Goal: Task Accomplishment & Management: Complete application form

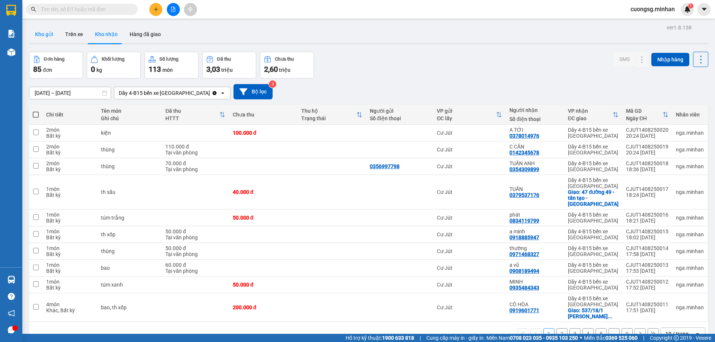
click at [50, 36] on button "Kho gửi" at bounding box center [44, 34] width 30 height 18
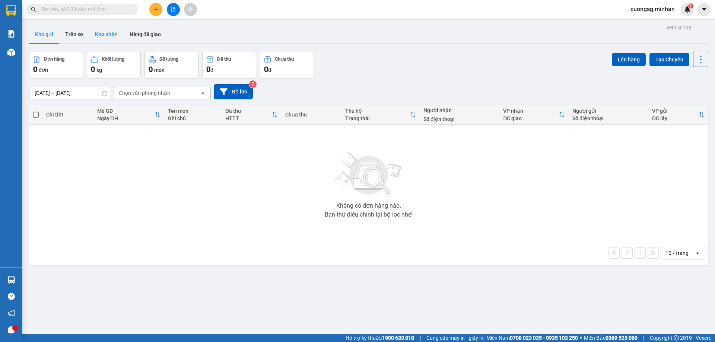
click at [113, 31] on button "Kho nhận" at bounding box center [106, 34] width 35 height 18
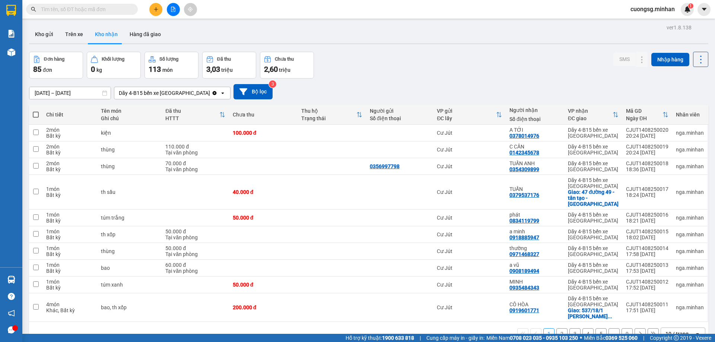
click at [154, 9] on icon "plus" at bounding box center [155, 9] width 5 height 5
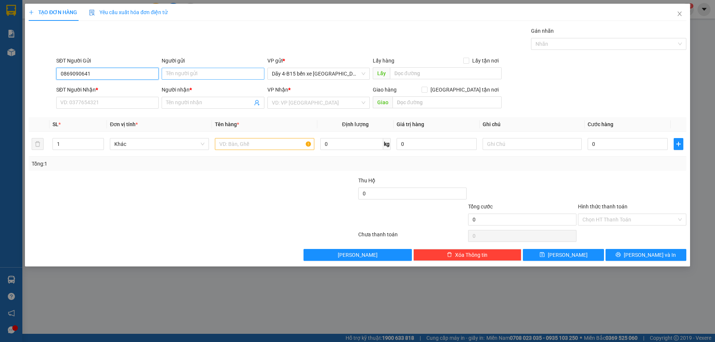
type input "0869090641"
click at [216, 78] on input "Người gửi" at bounding box center [213, 74] width 102 height 12
click at [108, 106] on input "SĐT Người Nhận *" at bounding box center [107, 103] width 102 height 12
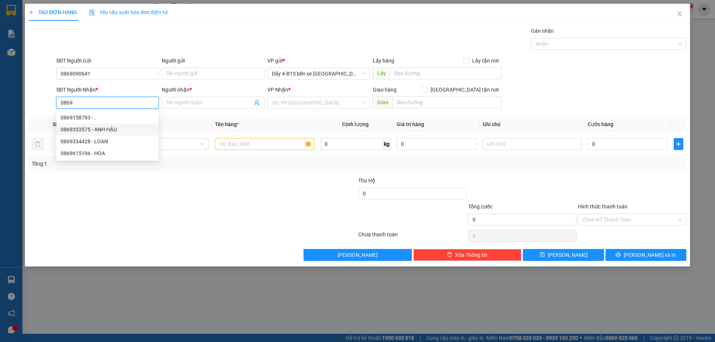
click at [84, 131] on div "0869353575 - ANH HẬU" at bounding box center [107, 129] width 93 height 8
type input "0869353575"
type input "ANH HẬU"
checkbox input "true"
type input "PV ĐỨC MẠNH"
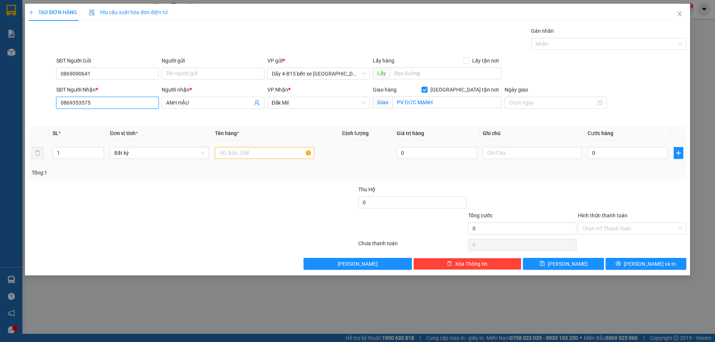
type input "0869353575"
click at [225, 156] on input "text" at bounding box center [264, 153] width 99 height 12
type input "bọc"
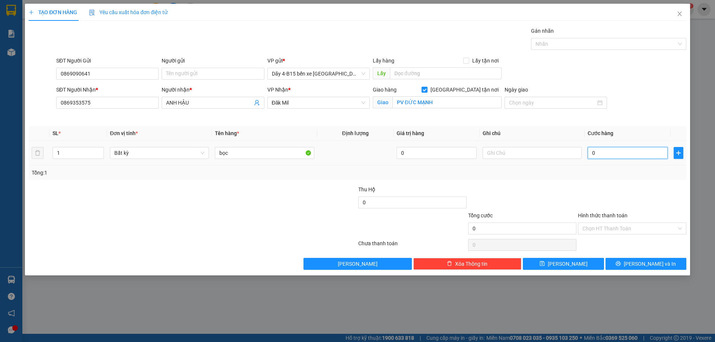
click at [602, 153] on input "0" at bounding box center [628, 153] width 80 height 12
type input "4"
type input "40"
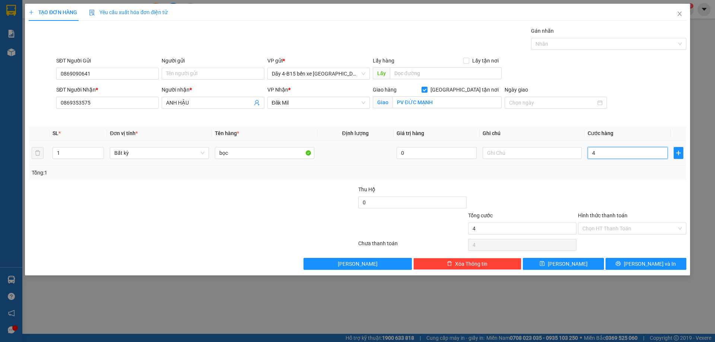
type input "40"
type input "40.000"
click at [600, 215] on label "Hình thức thanh toán" at bounding box center [603, 216] width 50 height 6
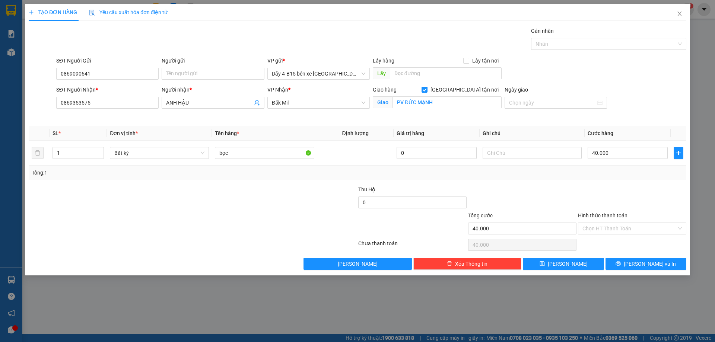
click at [600, 223] on input "Hình thức thanh toán" at bounding box center [629, 228] width 94 height 11
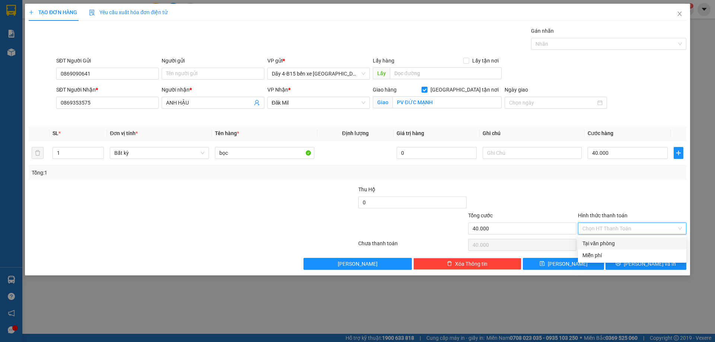
click at [604, 247] on div "Tại văn phòng" at bounding box center [631, 243] width 99 height 8
type input "0"
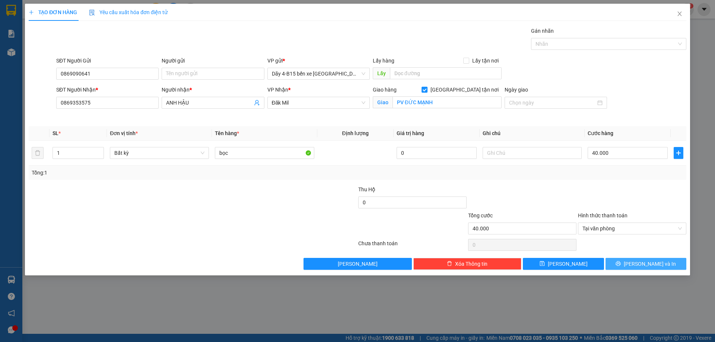
click at [621, 260] on button "[PERSON_NAME] và In" at bounding box center [645, 264] width 81 height 12
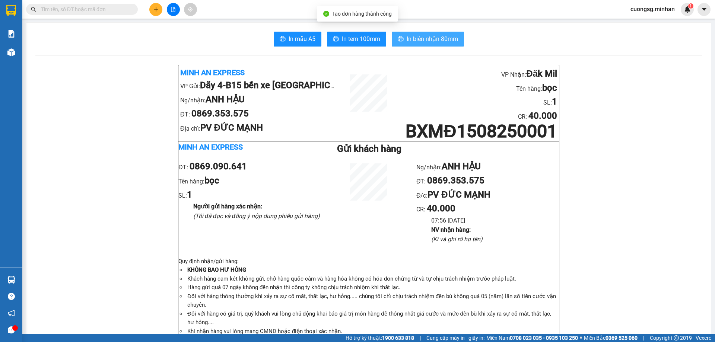
click at [428, 39] on span "In biên nhận 80mm" at bounding box center [432, 38] width 51 height 9
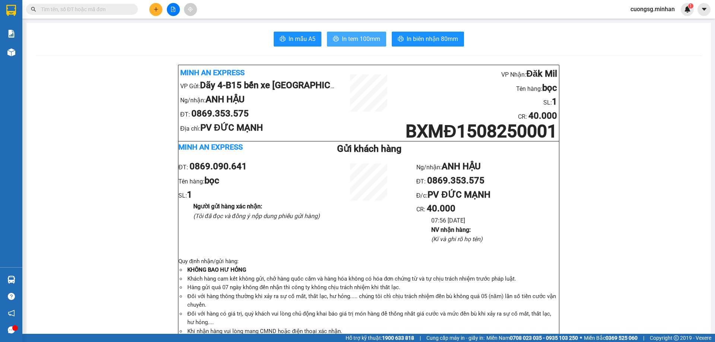
click at [350, 39] on span "In tem 100mm" at bounding box center [361, 38] width 38 height 9
click at [152, 10] on button at bounding box center [155, 9] width 13 height 13
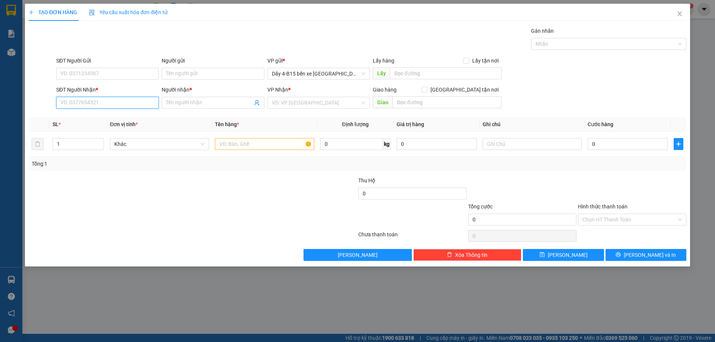
click at [88, 106] on input "SĐT Người Nhận *" at bounding box center [107, 103] width 102 height 12
type input "0336751367"
click at [180, 98] on span at bounding box center [213, 103] width 102 height 12
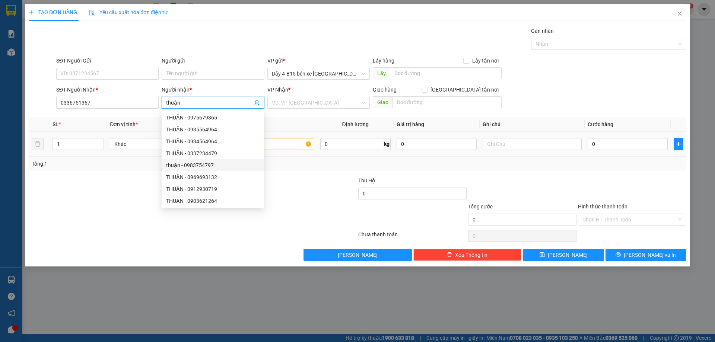
type input "thuận"
click at [287, 145] on input "text" at bounding box center [264, 144] width 99 height 12
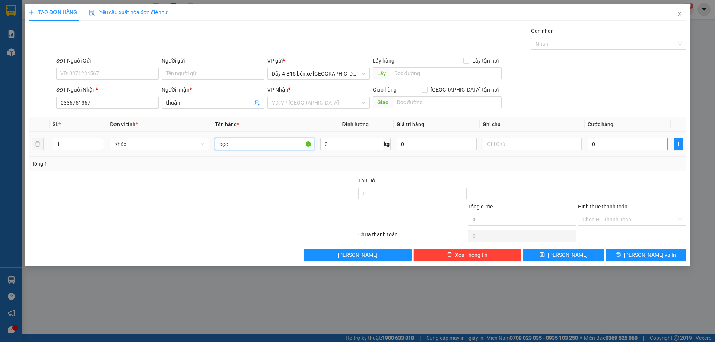
type input "bọc"
click at [600, 143] on input "0" at bounding box center [628, 144] width 80 height 12
type input "4"
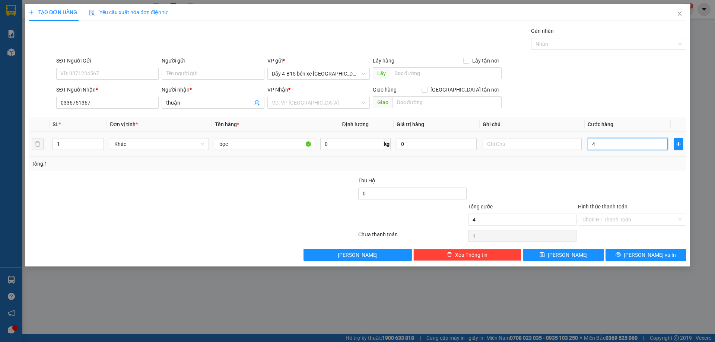
type input "40"
type input "40.000"
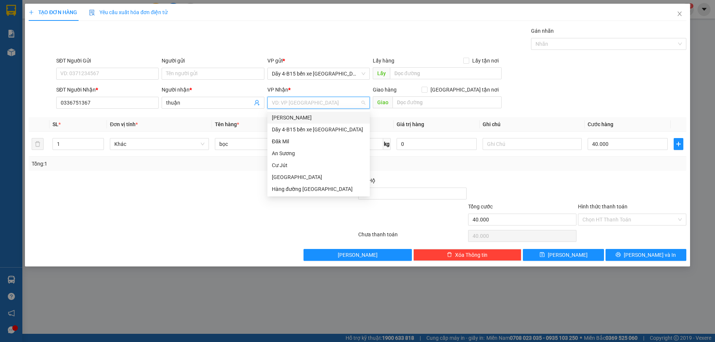
click at [285, 99] on input "search" at bounding box center [316, 102] width 88 height 11
click at [283, 141] on div "Đăk Mil" at bounding box center [318, 141] width 93 height 8
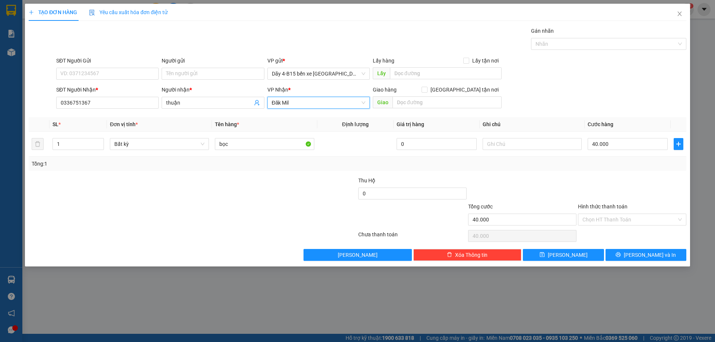
click at [610, 203] on div "Hình thức thanh toán" at bounding box center [632, 208] width 108 height 11
click at [602, 208] on label "Hình thức thanh toán" at bounding box center [603, 207] width 50 height 6
click at [602, 214] on input "Hình thức thanh toán" at bounding box center [629, 219] width 94 height 11
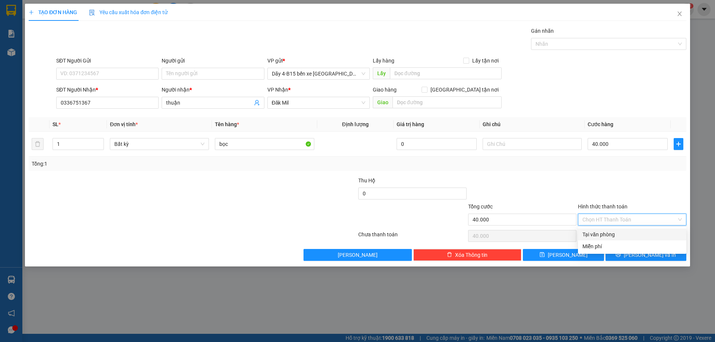
click at [608, 233] on div "Tại văn phòng" at bounding box center [631, 234] width 99 height 8
type input "0"
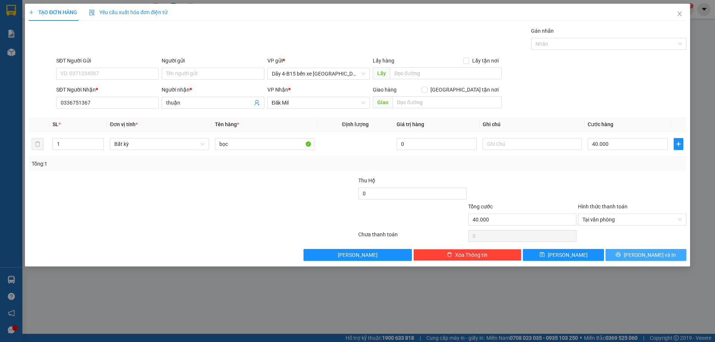
click at [621, 254] on icon "printer" at bounding box center [618, 254] width 5 height 5
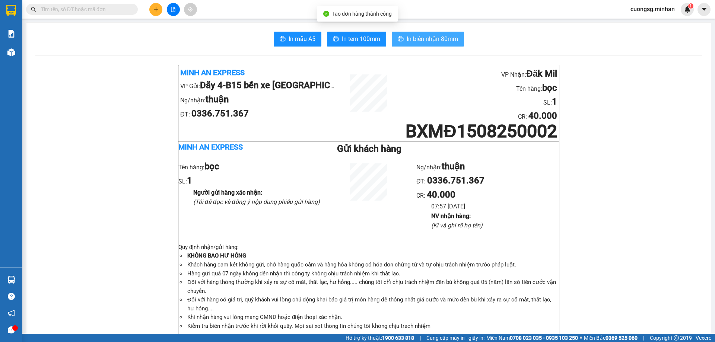
click at [401, 39] on button "In biên nhận 80mm" at bounding box center [428, 39] width 72 height 15
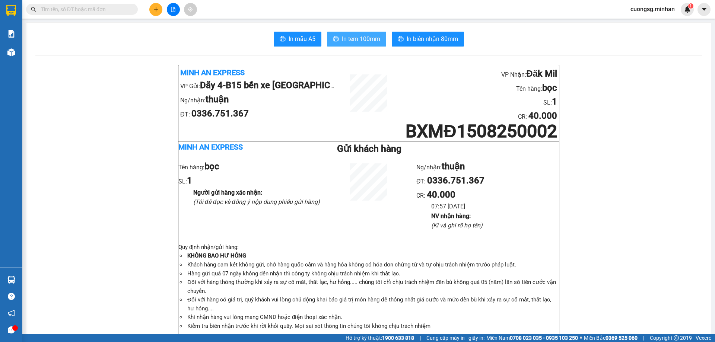
click at [344, 41] on span "In tem 100mm" at bounding box center [361, 38] width 38 height 9
